Goal: Transaction & Acquisition: Purchase product/service

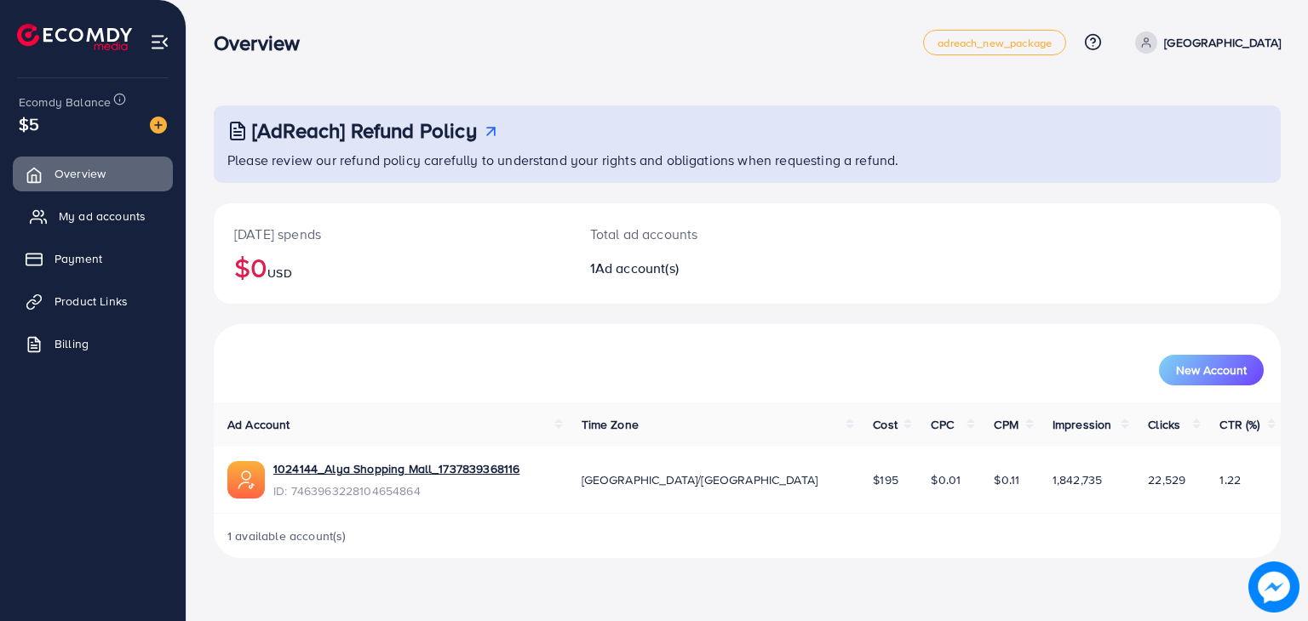
click at [129, 220] on span "My ad accounts" at bounding box center [102, 216] width 87 height 17
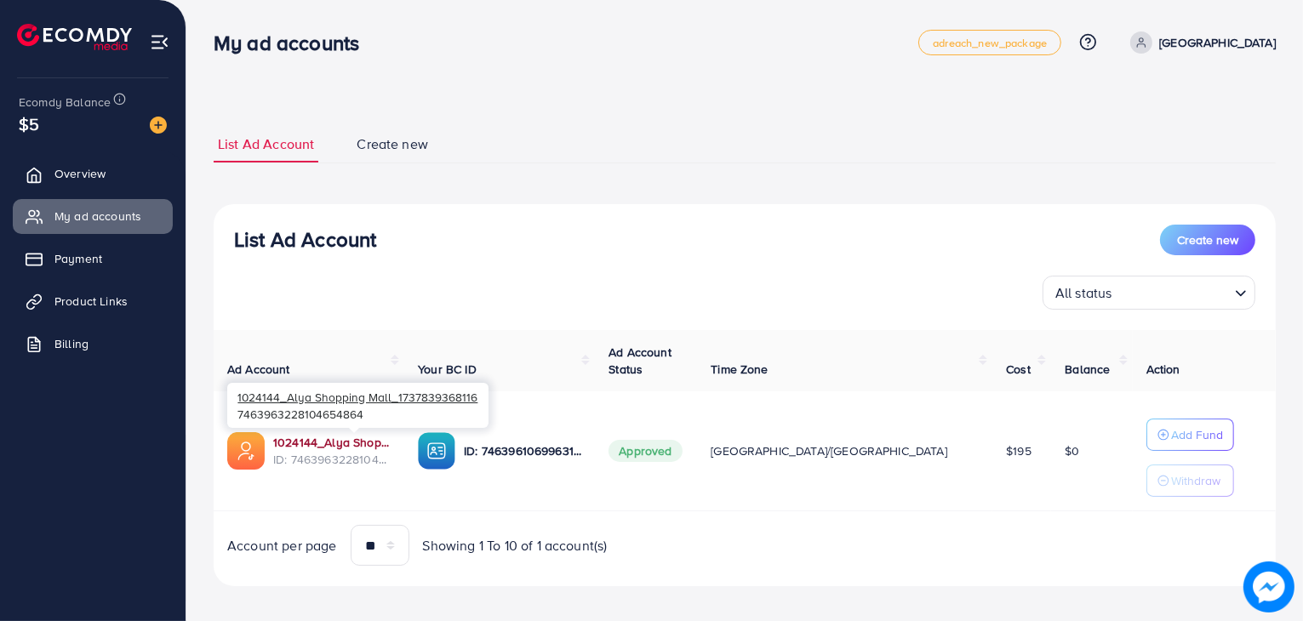
click at [371, 447] on link "1024144_Alya Shopping Mall_1737839368116" at bounding box center [331, 442] width 117 height 17
click at [308, 437] on link "1024144_Alya Shopping Mall_1737839368116" at bounding box center [331, 442] width 117 height 17
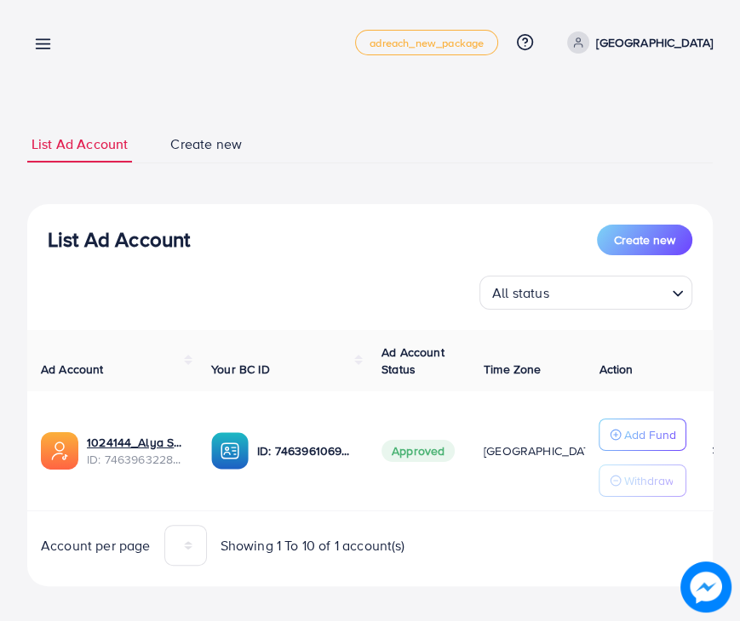
click at [41, 42] on icon at bounding box center [43, 44] width 18 height 18
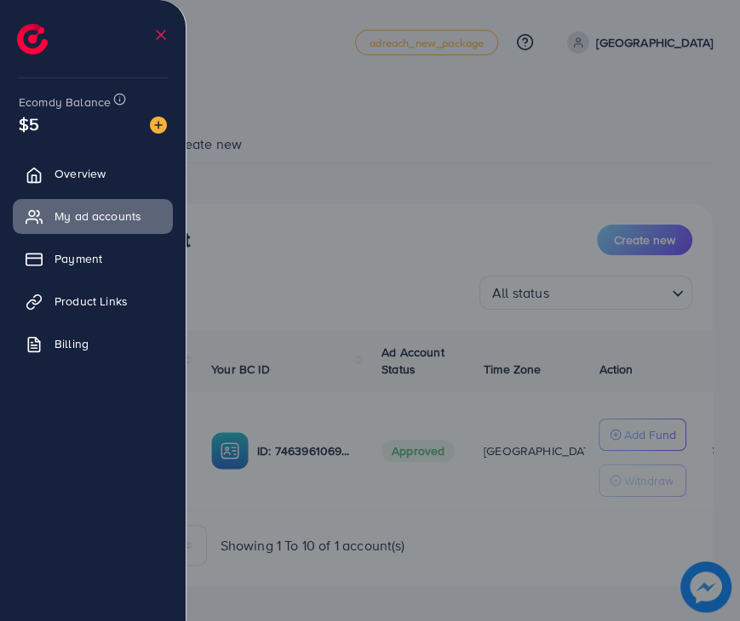
click at [240, 124] on div at bounding box center [370, 373] width 740 height 746
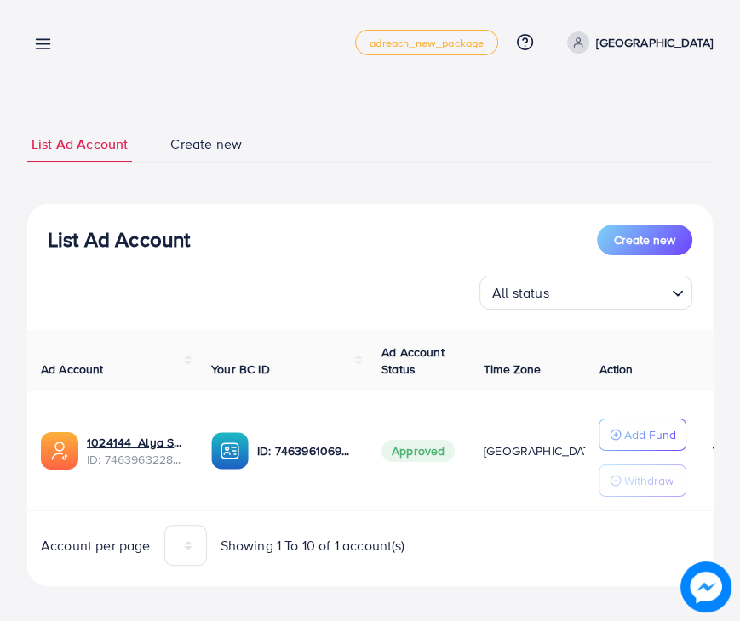
click at [40, 42] on icon at bounding box center [43, 44] width 18 height 18
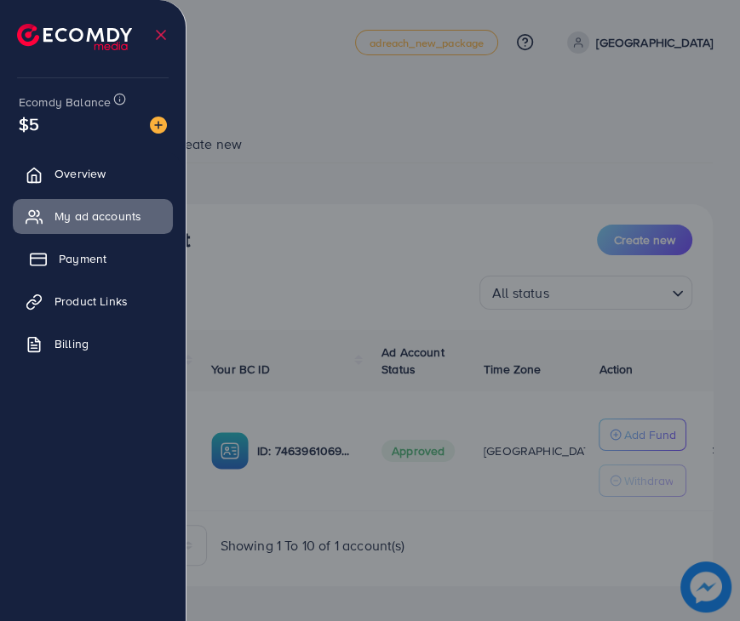
click at [98, 258] on span "Payment" at bounding box center [83, 258] width 48 height 17
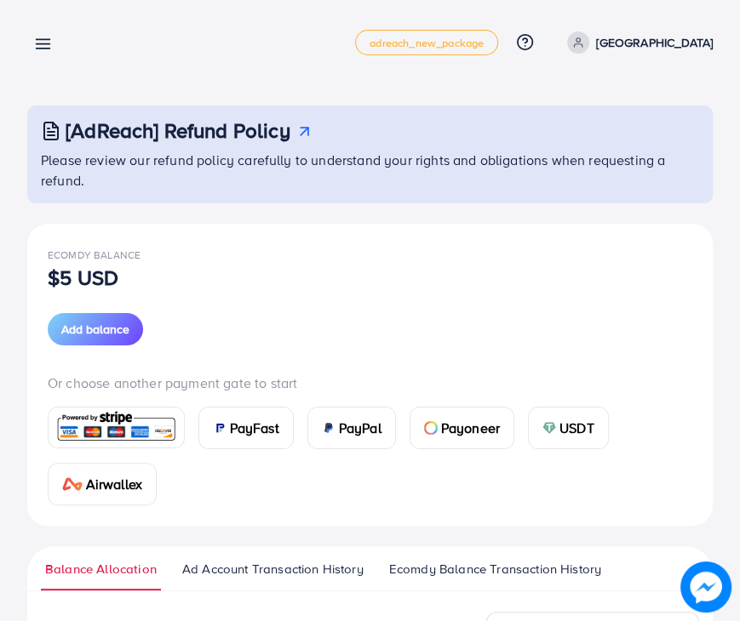
click at [230, 423] on span "PayFast" at bounding box center [254, 428] width 49 height 20
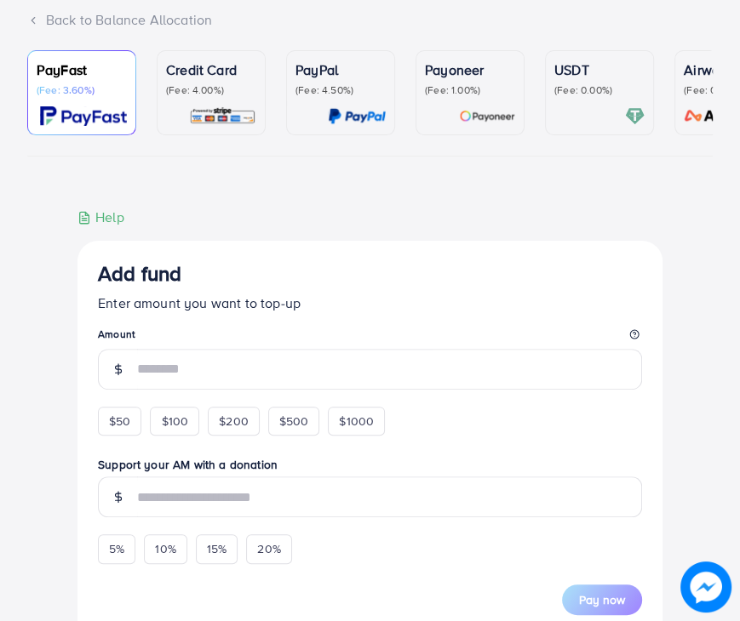
scroll to position [157, 0]
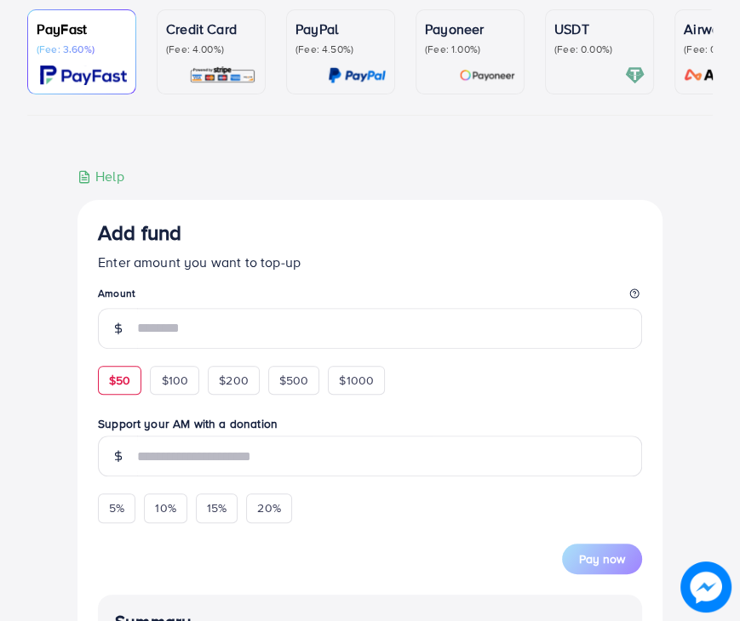
click at [130, 379] on div "$50" at bounding box center [119, 380] width 43 height 29
type input "**"
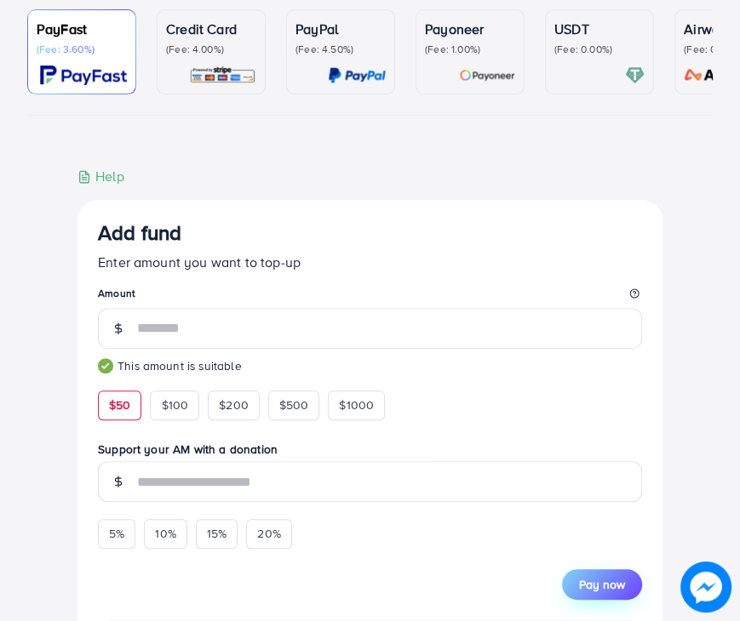
click at [623, 587] on span "Pay now" at bounding box center [602, 584] width 46 height 17
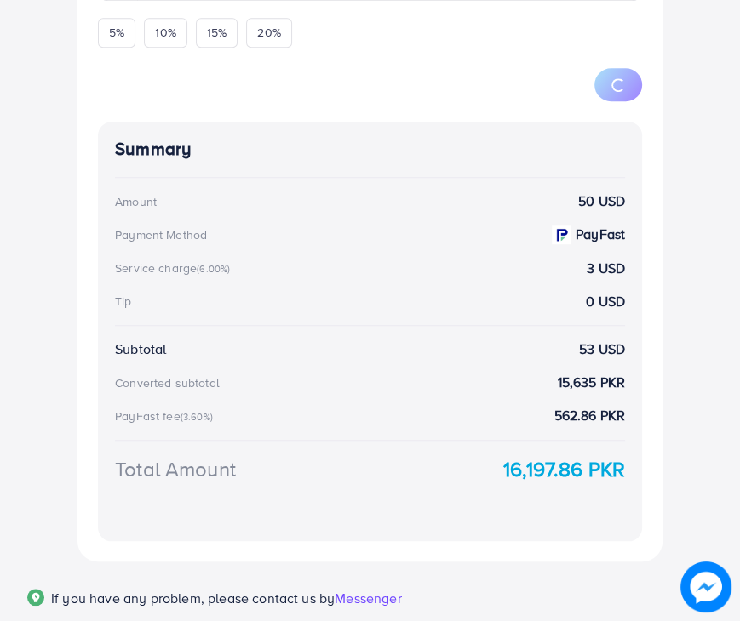
scroll to position [662, 0]
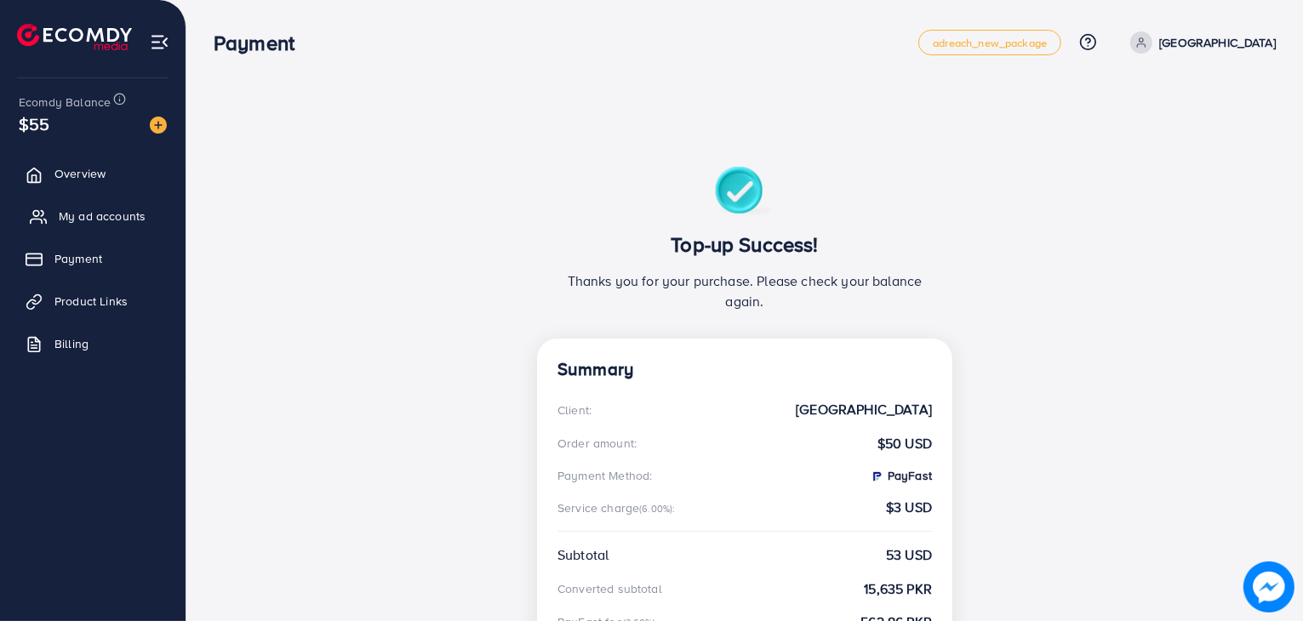
click at [112, 205] on link "My ad accounts" at bounding box center [93, 216] width 160 height 34
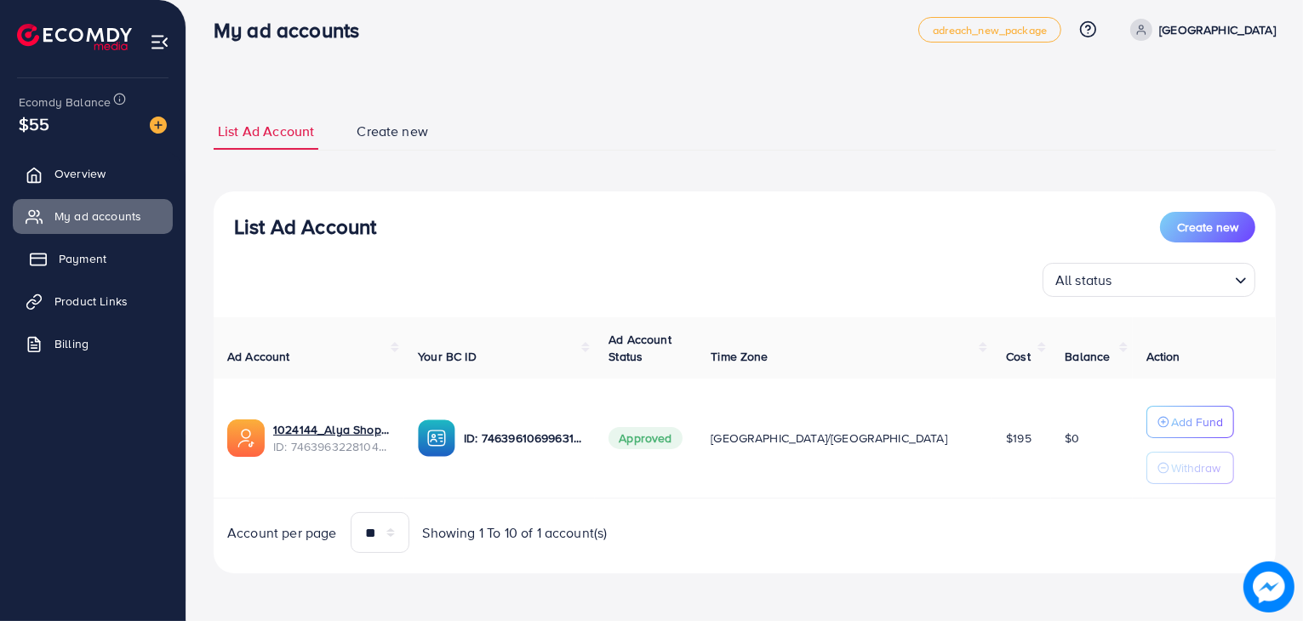
scroll to position [12, 0]
click at [1171, 415] on p "Add Fund" at bounding box center [1197, 423] width 52 height 20
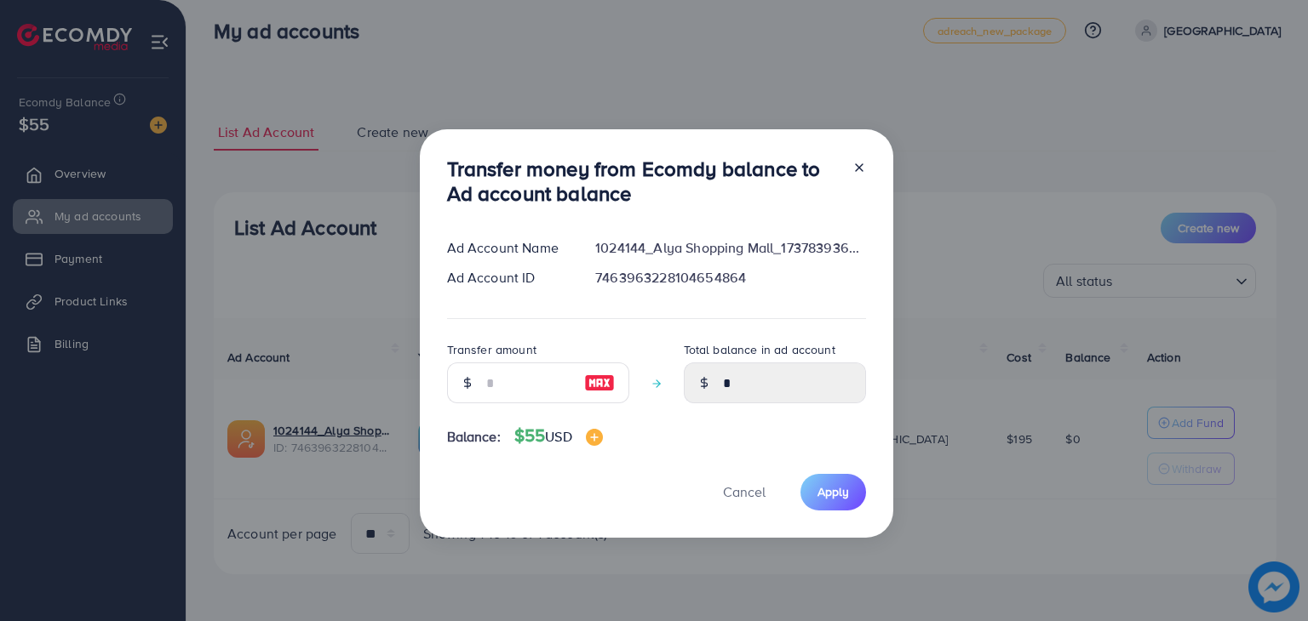
click at [555, 408] on div "Transfer amount" at bounding box center [538, 378] width 182 height 77
click at [552, 395] on input "number" at bounding box center [528, 383] width 85 height 41
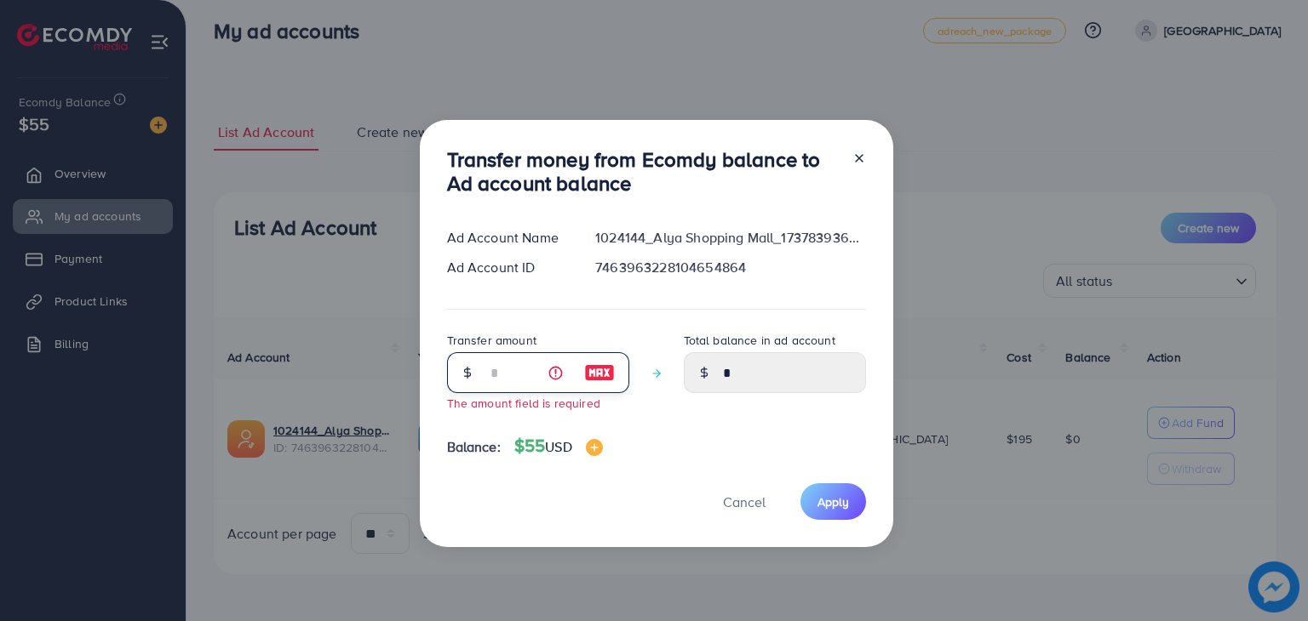
type input "*"
type input "****"
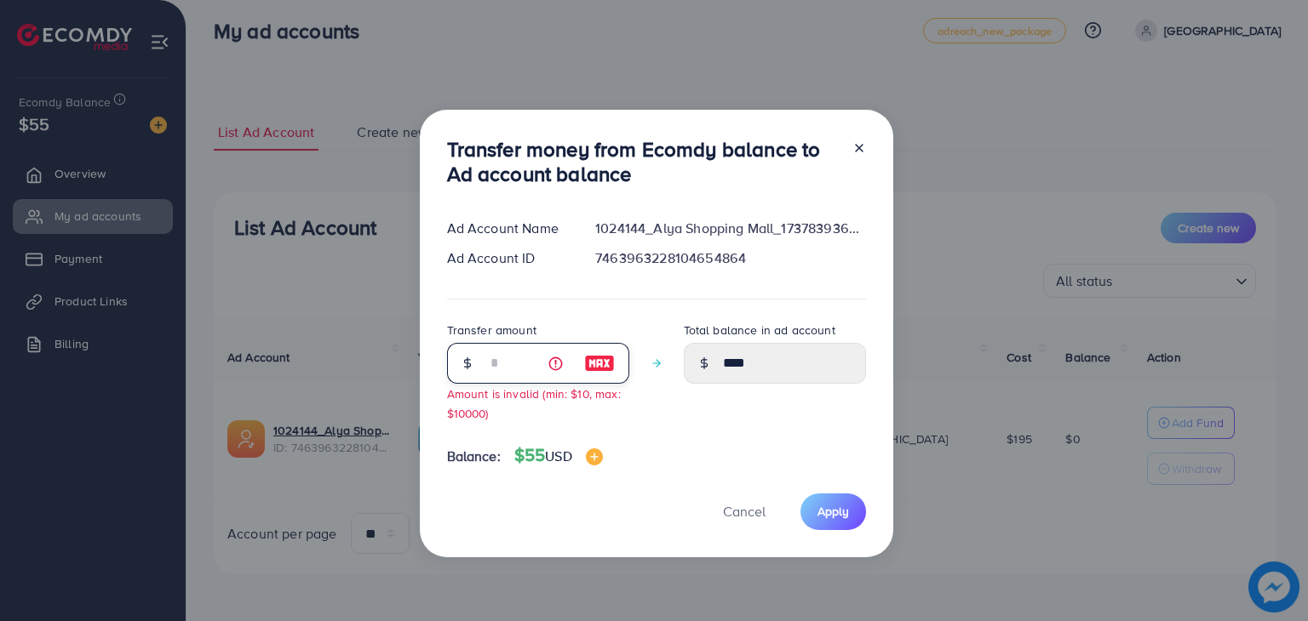
type input "**"
type input "*****"
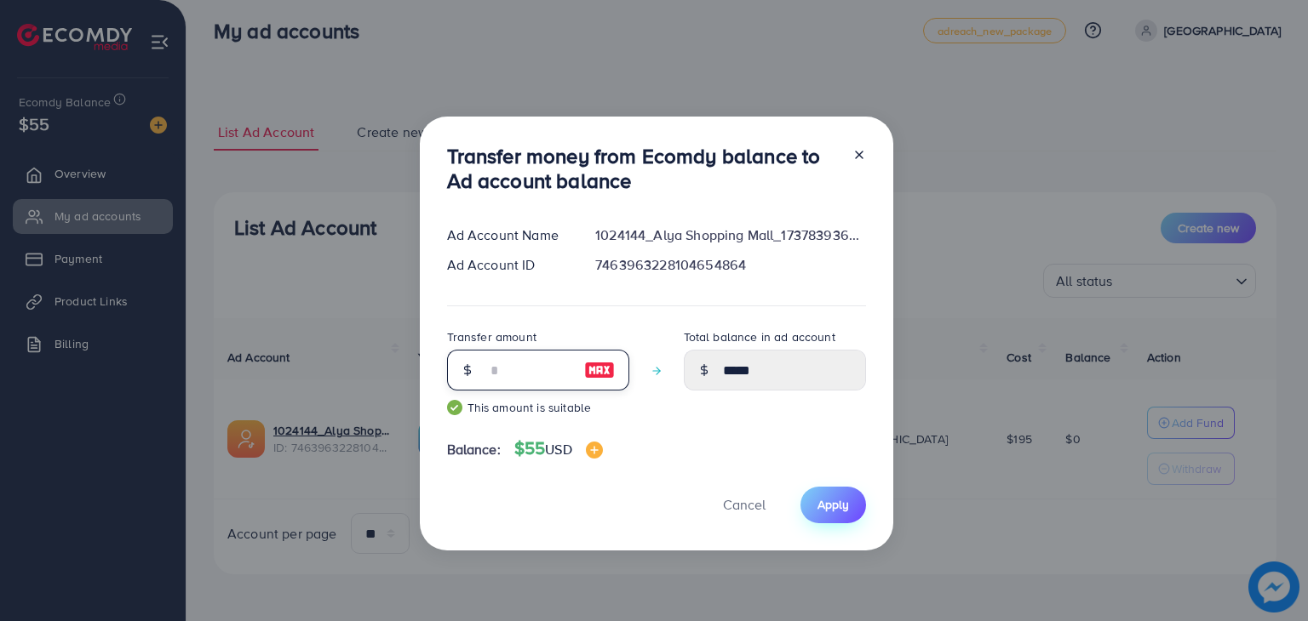
type input "**"
click at [821, 512] on span "Apply" at bounding box center [832, 504] width 31 height 17
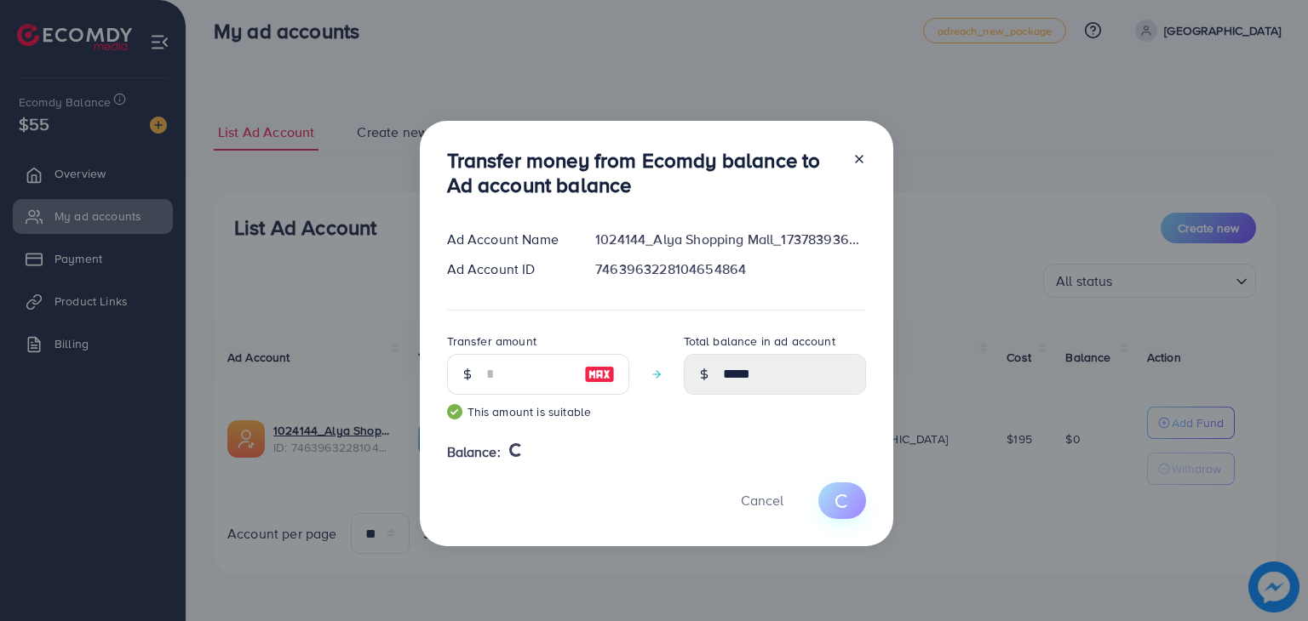
type input "*"
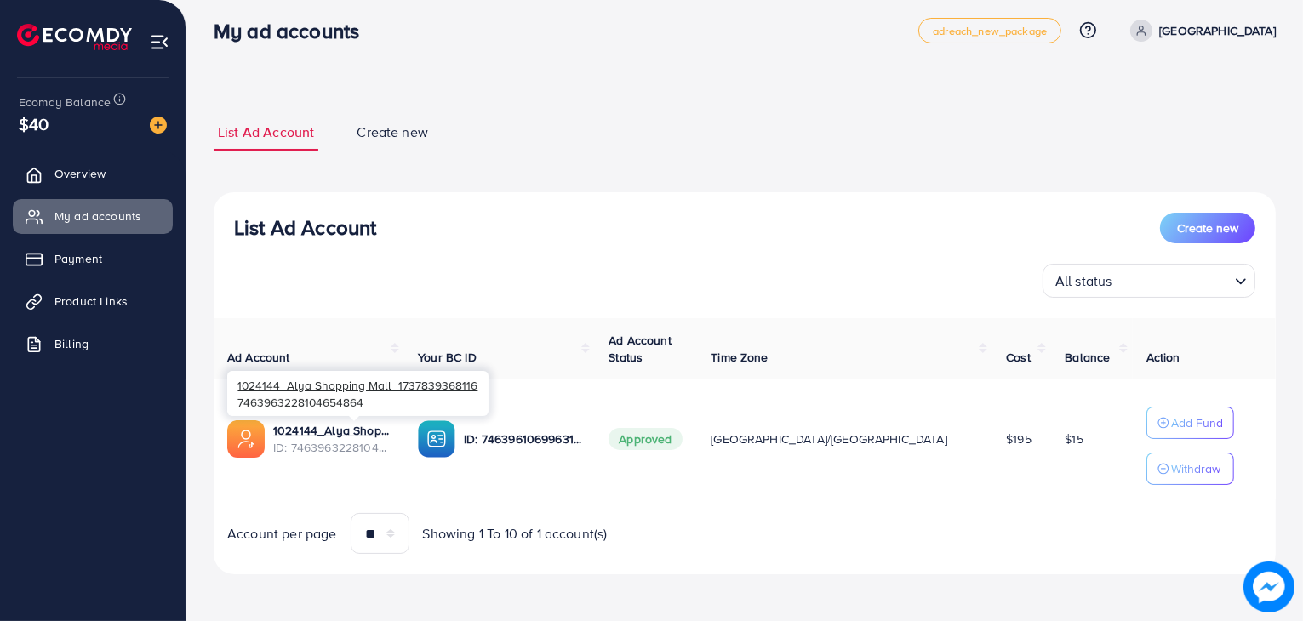
click at [381, 421] on div "1024144_Alya Shopping Mall_1737839368116 7463963228104654864" at bounding box center [357, 393] width 261 height 55
click at [388, 429] on link "1024144_Alya Shopping Mall_1737839368116" at bounding box center [331, 430] width 117 height 17
click at [122, 294] on span "Product Links" at bounding box center [95, 301] width 73 height 17
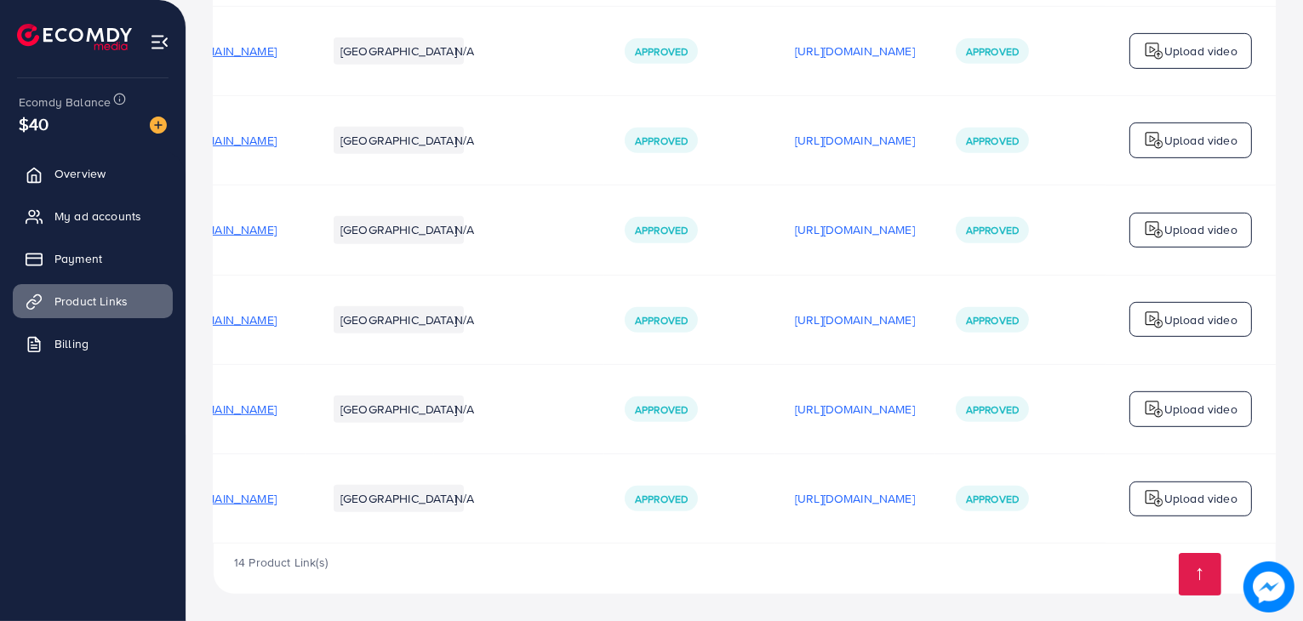
scroll to position [0, 286]
drag, startPoint x: 430, startPoint y: 401, endPoint x: 774, endPoint y: 363, distance: 346.1
click at [866, 498] on p "[URL][DOMAIN_NAME]" at bounding box center [855, 499] width 120 height 20
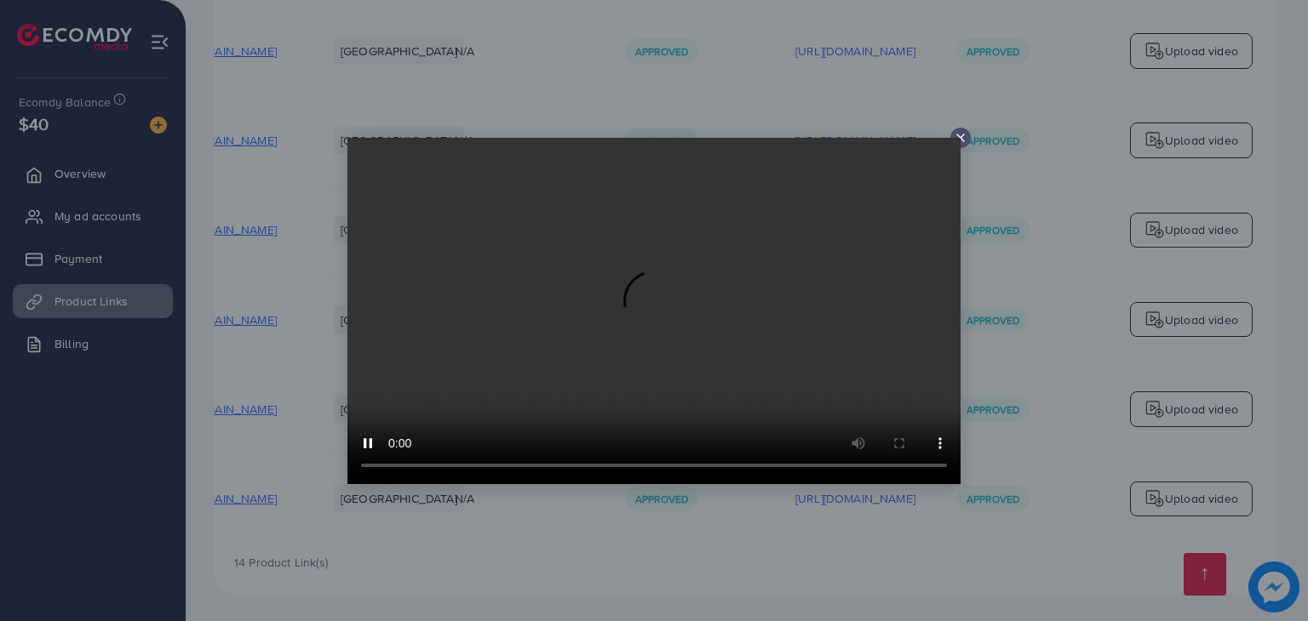
click at [962, 134] on icon at bounding box center [960, 138] width 14 height 14
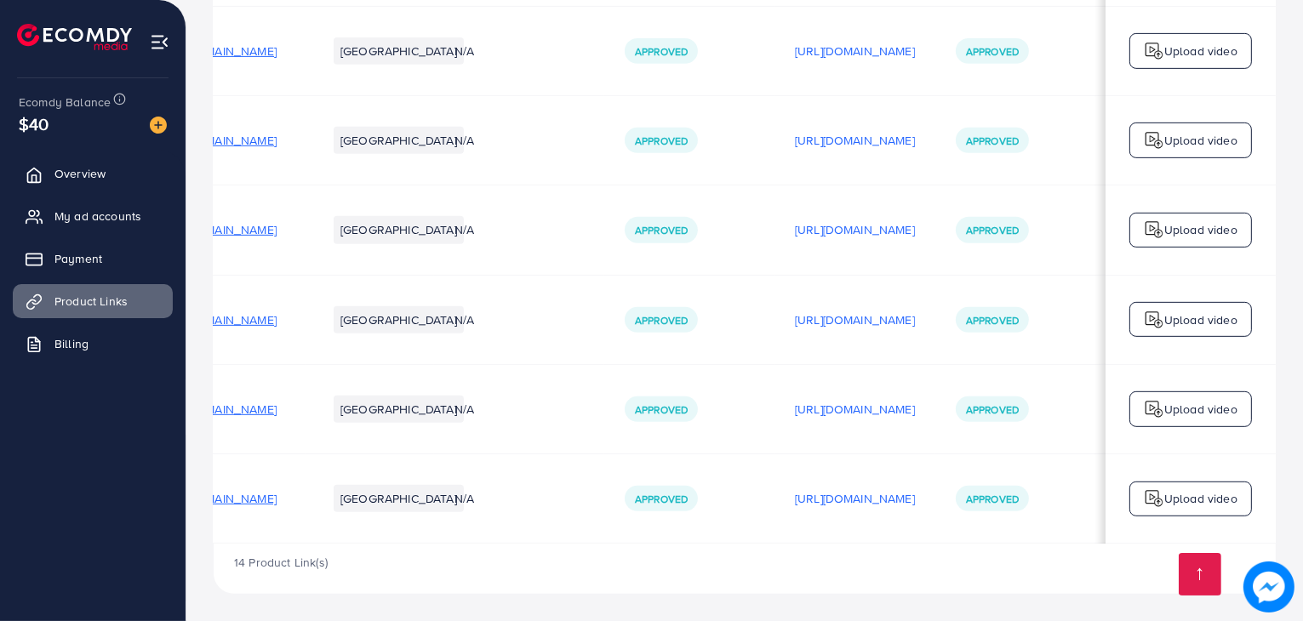
scroll to position [0, 0]
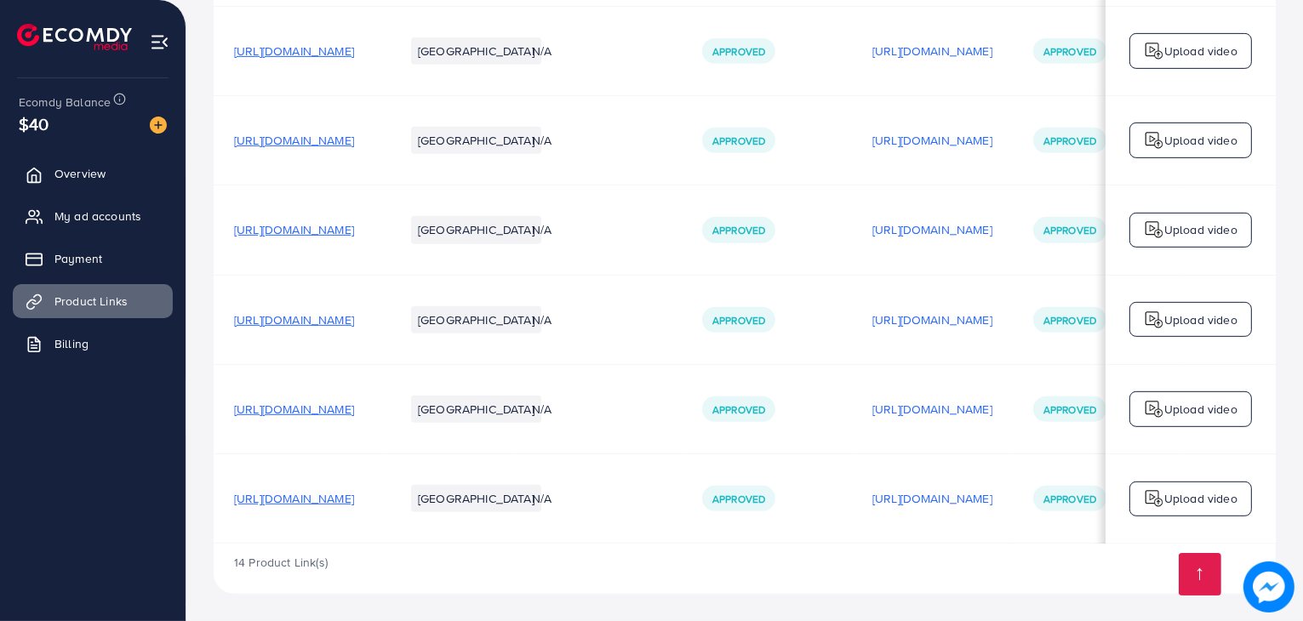
drag, startPoint x: 695, startPoint y: 327, endPoint x: 429, endPoint y: 366, distance: 268.5
click at [354, 492] on span "[URL][DOMAIN_NAME]" at bounding box center [294, 498] width 120 height 17
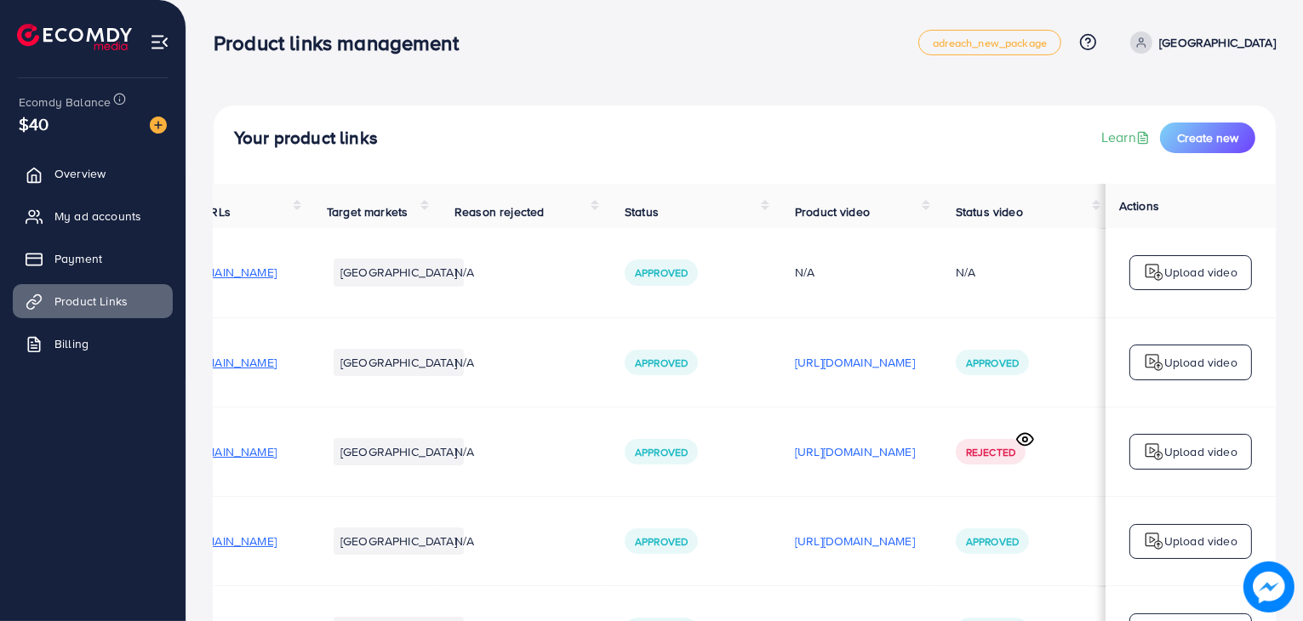
scroll to position [0, 286]
drag, startPoint x: 712, startPoint y: 304, endPoint x: 853, endPoint y: 312, distance: 141.5
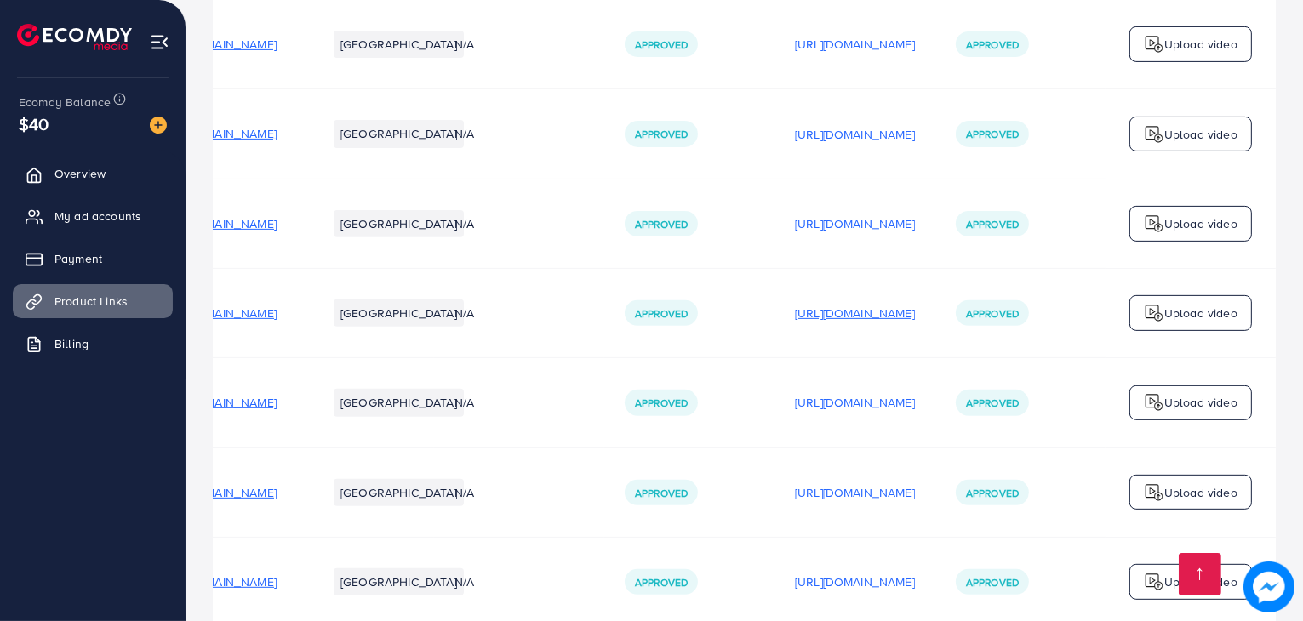
scroll to position [946, 0]
